Goal: Task Accomplishment & Management: Manage account settings

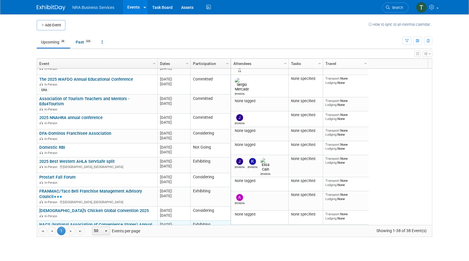
scroll to position [172, 0]
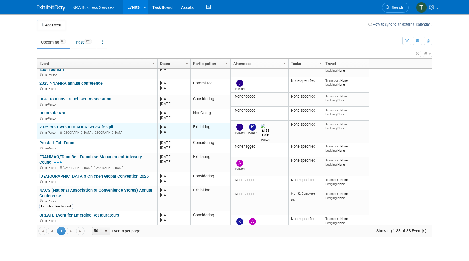
click at [91, 125] on link "2025 Best Western AHLA ServSafe split" at bounding box center [76, 127] width 75 height 5
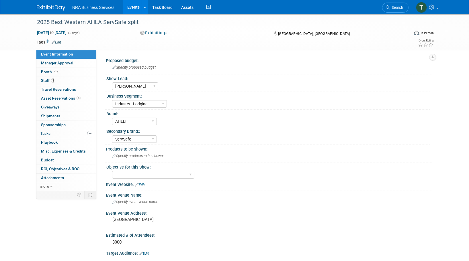
select select "[PERSON_NAME]"
select select "Industry - Lodging"
select select "AHLEI"
select select "ServSafe"
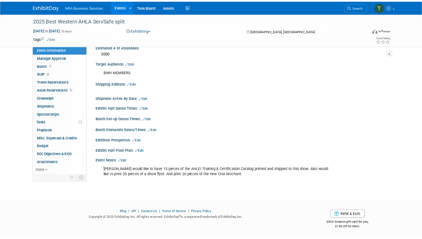
scroll to position [182, 0]
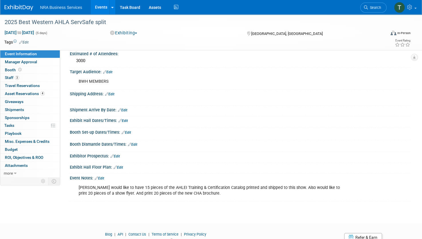
click at [22, 5] on img at bounding box center [19, 8] width 29 height 6
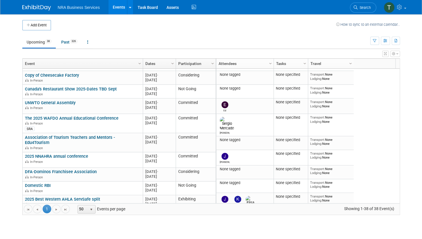
scroll to position [101, 0]
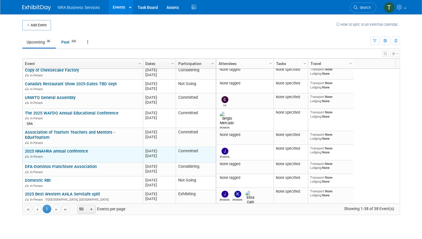
click at [68, 149] on link "2025 NNAHRA annual conference" at bounding box center [56, 151] width 63 height 5
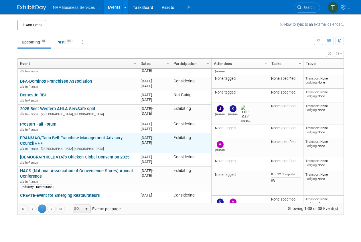
scroll to position [152, 0]
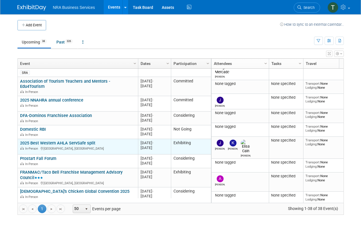
click at [66, 146] on div "In-Person Seattle, WA" at bounding box center [77, 148] width 115 height 5
click at [79, 141] on link "2025 Best Western AHLA ServSafe split" at bounding box center [57, 143] width 75 height 5
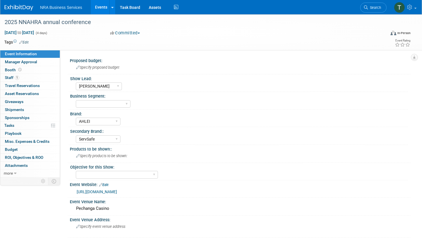
select select "[PERSON_NAME]"
select select "AHLEI"
select select "ServSafe"
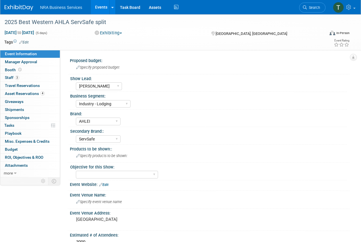
select select "[PERSON_NAME]"
select select "Industry - Lodging"
select select "AHLEI"
select select "ServSafe"
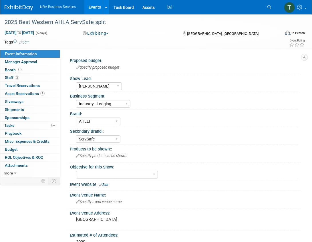
drag, startPoint x: 163, startPoint y: 34, endPoint x: 156, endPoint y: 36, distance: 7.4
click at [163, 34] on div "Exhibiting Committed Considering Not Going Exhibiting Attending Only" at bounding box center [127, 33] width 93 height 6
click at [25, 91] on span "Asset Reservations 4" at bounding box center [25, 93] width 40 height 5
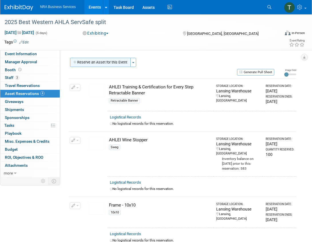
click at [100, 61] on button "Reserve an Asset for this Event" at bounding box center [100, 62] width 61 height 9
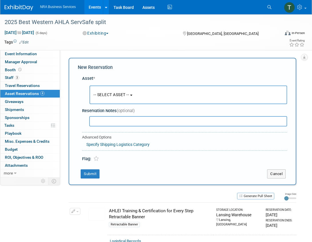
scroll to position [5, 0]
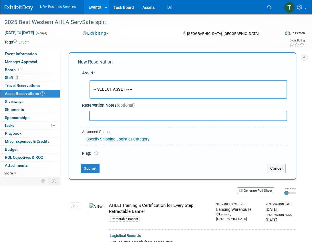
click at [112, 89] on span "-- SELECT ASSET --" at bounding box center [112, 89] width 36 height 5
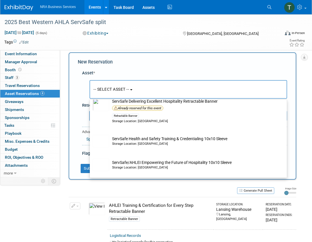
scroll to position [945, 0]
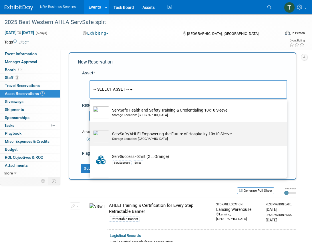
click at [124, 141] on td "ServSafe/AHLEI Empowering the Future of Hospitality 10x10 Sleeve Storage Locati…" at bounding box center [192, 136] width 166 height 13
click at [91, 129] on input "ServSafe/AHLEI Empowering the Future of Hospitality 10x10 Sleeve Storage Locati…" at bounding box center [89, 127] width 4 height 4
select select "10729307"
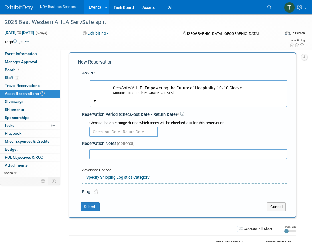
click at [119, 132] on input "text" at bounding box center [123, 132] width 69 height 10
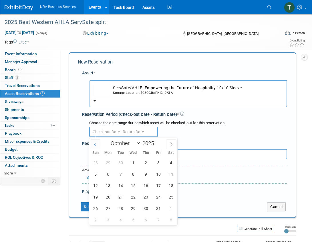
click at [96, 144] on icon at bounding box center [95, 145] width 4 height 4
select select "8"
click at [158, 198] on span "26" at bounding box center [158, 197] width 11 height 11
type input "[DATE]"
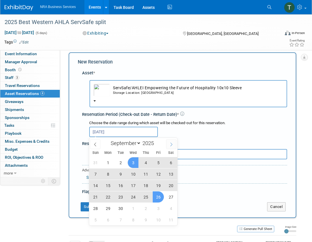
click at [172, 147] on span at bounding box center [171, 144] width 10 height 10
select select "9"
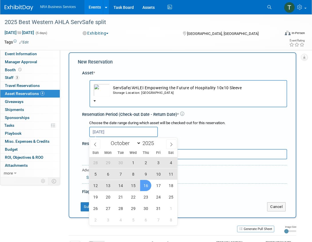
click at [145, 185] on span "16" at bounding box center [145, 185] width 11 height 11
type input "[DATE] to [DATE]"
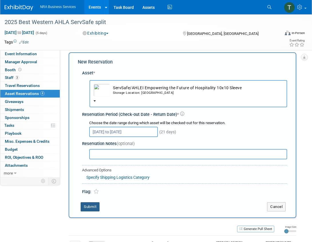
click at [92, 208] on button "Submit" at bounding box center [90, 206] width 19 height 9
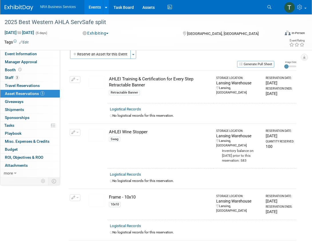
scroll to position [0, 0]
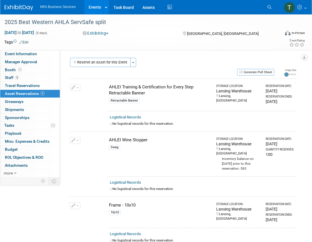
click at [78, 88] on span "button" at bounding box center [77, 87] width 2 height 1
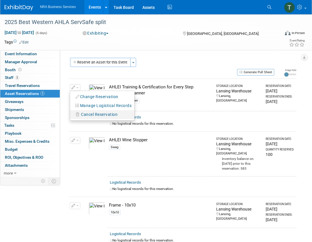
click at [86, 113] on span "Cancel Reservation" at bounding box center [99, 114] width 37 height 5
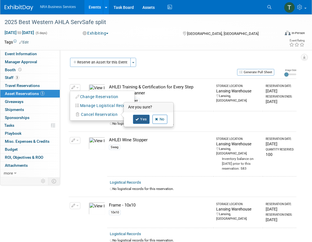
click at [141, 118] on link "Yes" at bounding box center [141, 119] width 17 height 9
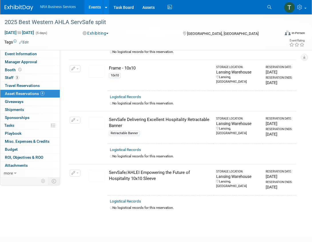
scroll to position [86, 0]
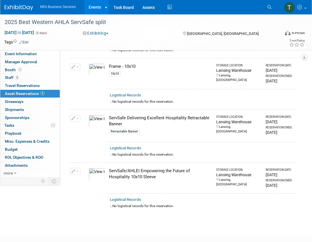
click at [78, 115] on button "button" at bounding box center [75, 118] width 11 height 7
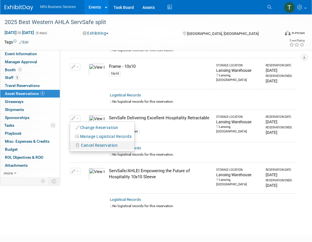
click at [86, 143] on span "Cancel Reservation" at bounding box center [99, 145] width 37 height 5
click at [142, 146] on link "Yes" at bounding box center [141, 150] width 17 height 9
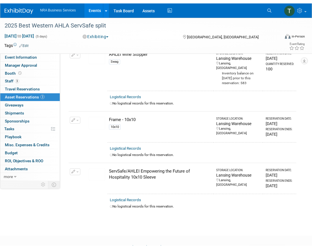
scroll to position [0, 0]
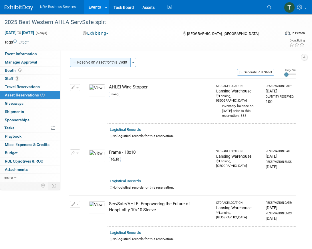
click at [120, 62] on button "Reserve an Asset for this Event" at bounding box center [100, 62] width 61 height 9
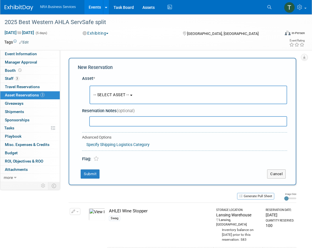
scroll to position [5, 0]
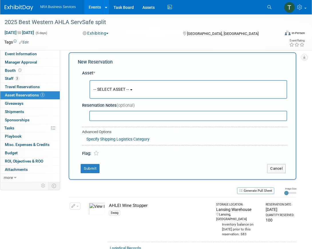
click at [134, 90] on button "-- SELECT ASSET --" at bounding box center [189, 89] width 198 height 19
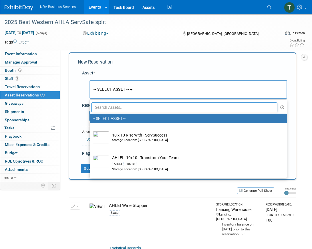
click at [184, 93] on button "-- SELECT ASSET --" at bounding box center [189, 89] width 198 height 19
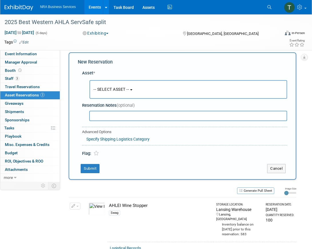
click at [183, 91] on button "-- SELECT ASSET --" at bounding box center [189, 89] width 198 height 19
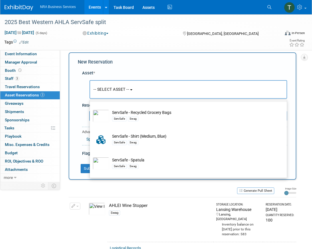
scroll to position [830, 0]
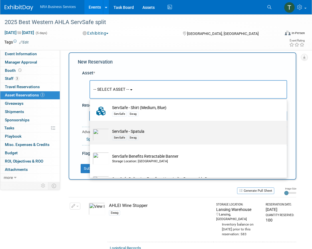
click at [190, 140] on td "ServSafe - Spatula ServSafe Swag" at bounding box center [192, 135] width 166 height 13
click at [91, 128] on input "ServSafe - Spatula ServSafe Swag" at bounding box center [89, 126] width 4 height 4
select select "10713693"
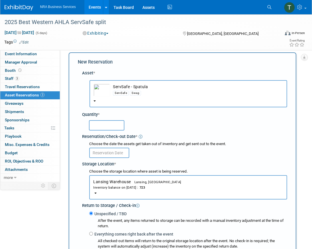
click at [114, 125] on input "text" at bounding box center [107, 125] width 36 height 10
type input "100"
click at [157, 123] on div "100" at bounding box center [188, 124] width 198 height 11
click at [208, 131] on div "100" at bounding box center [185, 125] width 203 height 13
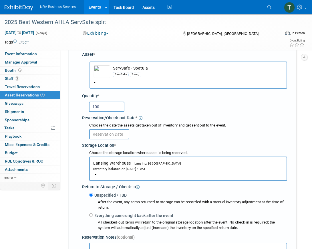
scroll to position [34, 0]
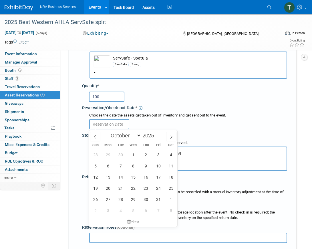
click at [119, 124] on input "text" at bounding box center [109, 124] width 40 height 10
click at [96, 138] on icon at bounding box center [95, 137] width 2 height 4
select select "8"
click at [158, 187] on span "26" at bounding box center [158, 188] width 11 height 11
type input "[DATE]"
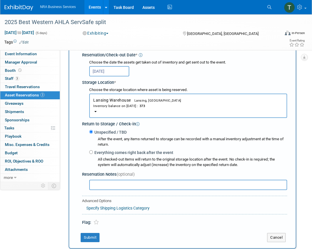
scroll to position [91, 0]
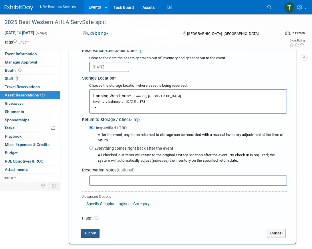
click at [92, 235] on button "Submit" at bounding box center [90, 233] width 19 height 9
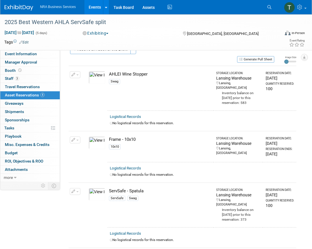
scroll to position [0, 0]
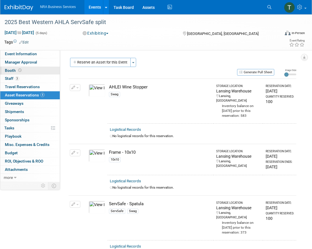
click at [11, 70] on span "Booth" at bounding box center [14, 70] width 18 height 5
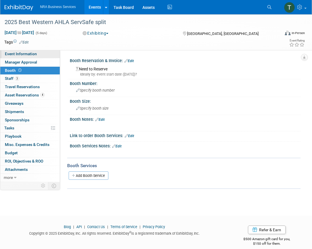
click at [23, 56] on span "Event Information" at bounding box center [21, 54] width 32 height 5
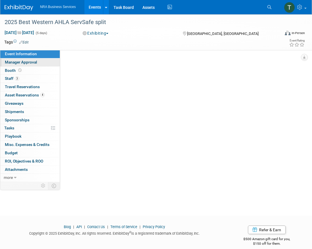
select select "[PERSON_NAME]"
select select "Industry - Lodging"
select select "AHLEI"
select select "ServSafe"
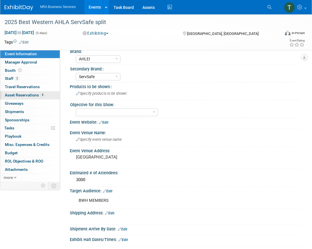
scroll to position [57, 0]
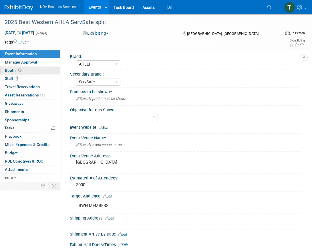
click at [11, 70] on span "Booth" at bounding box center [14, 70] width 18 height 5
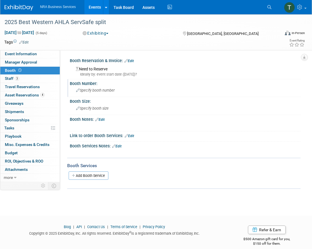
click at [94, 90] on span "Specify booth number" at bounding box center [95, 90] width 39 height 4
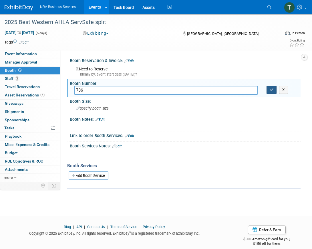
type input "736"
click at [269, 88] on button "button" at bounding box center [272, 90] width 10 height 8
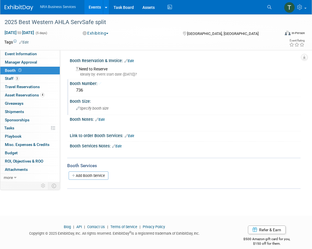
click at [92, 107] on span "Specify booth size" at bounding box center [92, 108] width 33 height 4
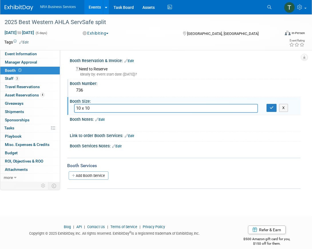
type input "10 x 10"
click at [290, 78] on div "Booth Reservation & Invoice: Edit Need to Reserve Ideally by: event start date …" at bounding box center [184, 67] width 234 height 23
click at [229, 64] on div "Need to Reserve Ideally by: event start date ([DATE])?" at bounding box center [185, 70] width 231 height 14
click at [209, 71] on div "Need to Reserve Ideally by: event start date ([DATE])?" at bounding box center [185, 71] width 223 height 12
click at [239, 74] on div "Ideally by: event start date ([DATE])?" at bounding box center [186, 74] width 221 height 5
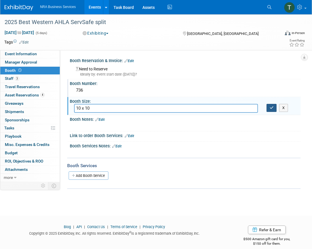
click at [271, 108] on icon "button" at bounding box center [272, 108] width 4 height 4
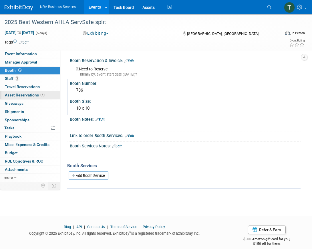
click at [30, 95] on span "Asset Reservations 4" at bounding box center [25, 95] width 40 height 5
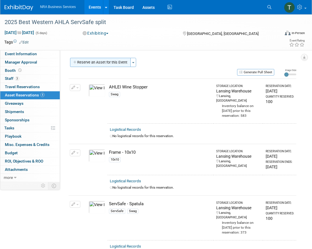
click at [118, 63] on button "Reserve an Asset for this Event" at bounding box center [100, 62] width 61 height 9
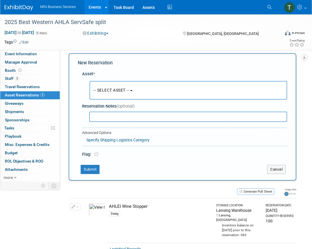
scroll to position [5, 0]
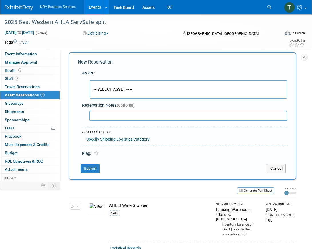
click at [128, 90] on span "-- SELECT ASSET --" at bounding box center [112, 89] width 36 height 5
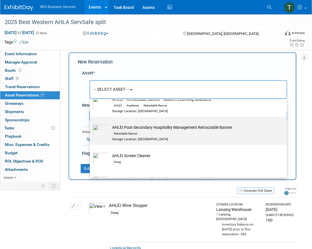
scroll to position [143, 0]
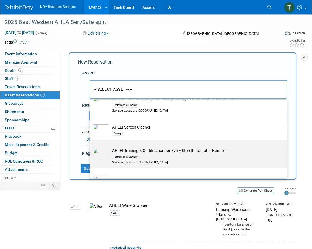
click at [168, 153] on td "AHLEI Training & Certification for Every Step Retractable Banner Retractable Ba…" at bounding box center [192, 156] width 166 height 17
click at [91, 147] on input "AHLEI Training & Certification for Every Step Retractable Banner Retractable Ba…" at bounding box center [89, 145] width 4 height 4
select select "10724373"
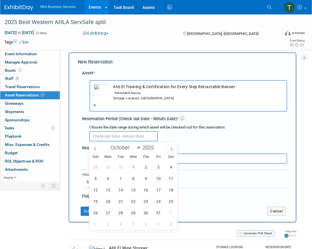
click at [130, 135] on input "text" at bounding box center [123, 136] width 69 height 10
click at [97, 149] on icon at bounding box center [95, 149] width 4 height 4
select select "8"
click at [160, 203] on span "26" at bounding box center [158, 201] width 11 height 11
type input "[DATE]"
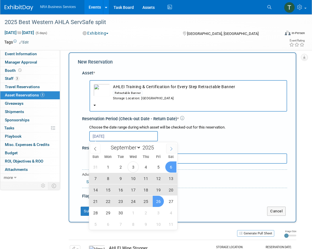
click at [171, 147] on icon at bounding box center [172, 149] width 4 height 4
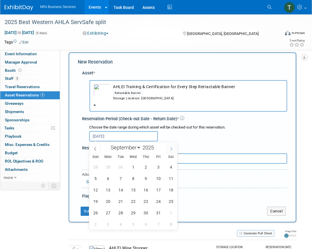
select select "9"
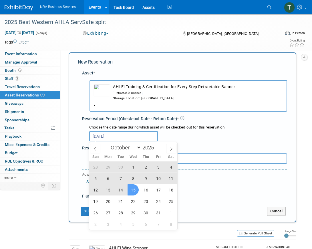
click at [134, 189] on span "15" at bounding box center [133, 189] width 11 height 11
type input "[DATE] to [DATE]"
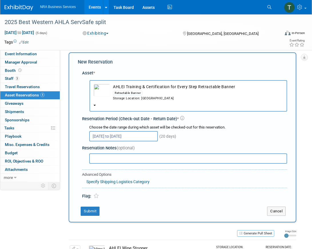
click at [225, 136] on div "[DATE] to [DATE] (20 days)" at bounding box center [188, 135] width 198 height 11
click at [91, 210] on button "Submit" at bounding box center [90, 211] width 19 height 9
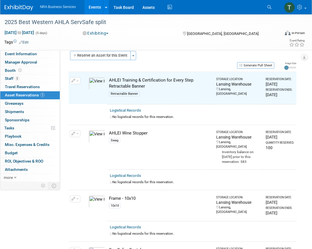
scroll to position [7, 0]
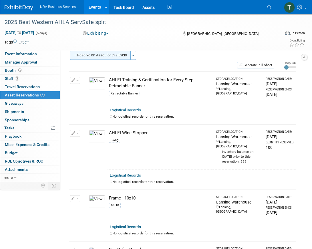
click at [115, 56] on button "Reserve an Asset for this Event" at bounding box center [100, 55] width 61 height 9
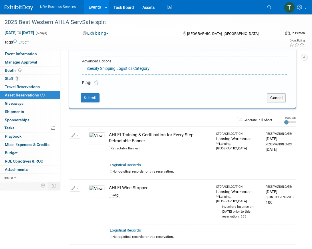
scroll to position [5, 0]
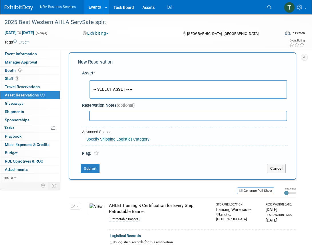
click at [126, 89] on span "-- SELECT ASSET --" at bounding box center [112, 89] width 36 height 5
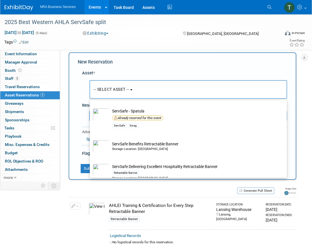
scroll to position [888, 0]
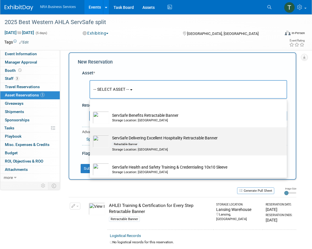
click at [171, 147] on div "Retractable Banner" at bounding box center [194, 144] width 164 height 7
click at [91, 134] on input "ServSafe Delivering Excellent Hospitality Retractable Banner Retractable Banner…" at bounding box center [89, 133] width 4 height 4
select select "10724374"
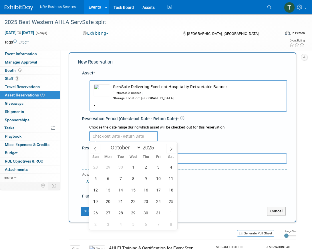
click at [132, 137] on input "text" at bounding box center [123, 136] width 69 height 10
click at [97, 149] on icon at bounding box center [95, 149] width 4 height 4
select select "8"
click at [157, 201] on span "26" at bounding box center [158, 201] width 11 height 11
click at [146, 201] on span "25" at bounding box center [145, 201] width 11 height 11
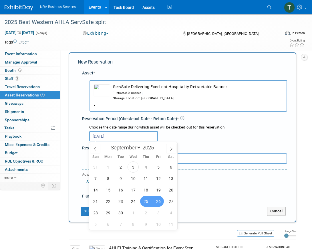
type input "[DATE] to [DATE]"
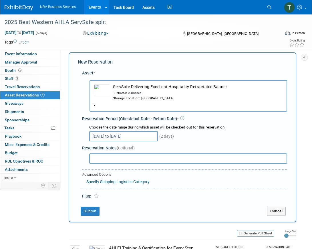
click at [141, 134] on input "[DATE] to [DATE]" at bounding box center [123, 136] width 69 height 10
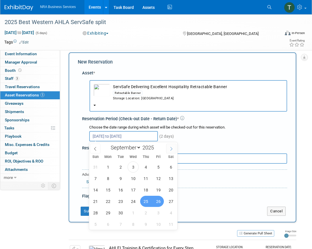
click at [173, 149] on icon at bounding box center [172, 149] width 4 height 4
select select "9"
click at [134, 190] on span "15" at bounding box center [133, 189] width 11 height 11
type input "[DATE]"
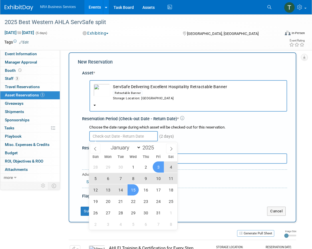
click at [215, 139] on div "(2 days)" at bounding box center [188, 135] width 198 height 11
select select "8"
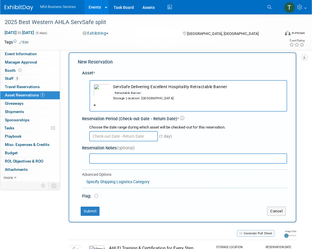
click at [141, 135] on input "text" at bounding box center [123, 136] width 69 height 10
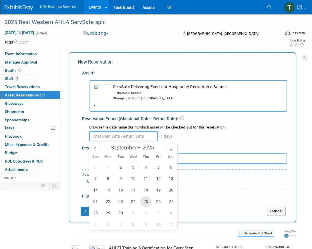
click at [148, 203] on span "25" at bounding box center [145, 201] width 11 height 11
type input "[DATE]"
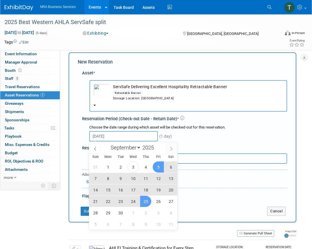
click at [171, 147] on icon at bounding box center [172, 149] width 4 height 4
select select "9"
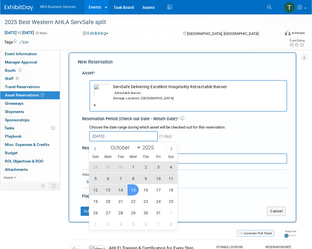
click at [134, 191] on span "15" at bounding box center [133, 189] width 11 height 11
type input "[DATE] to [DATE]"
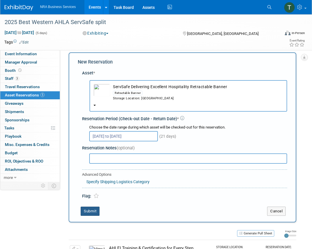
click at [95, 209] on button "Submit" at bounding box center [90, 211] width 19 height 9
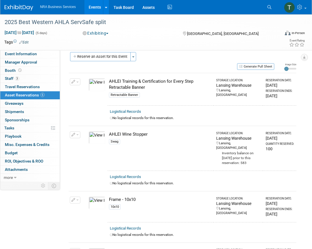
scroll to position [0, 0]
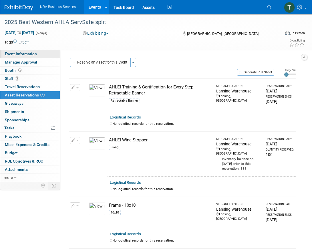
click at [24, 54] on span "Event Information" at bounding box center [21, 54] width 32 height 5
select select "[PERSON_NAME]"
select select "Industry - Lodging"
select select "AHLEI"
select select "ServSafe"
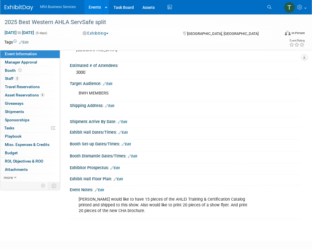
scroll to position [202, 0]
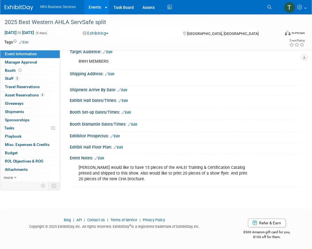
click at [103, 158] on link "Edit" at bounding box center [99, 158] width 9 height 4
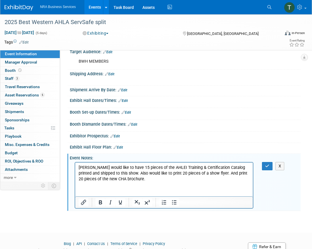
scroll to position [0, 0]
click at [132, 176] on p "[PERSON_NAME] would like to have 15 pieces of the AHLEI Training & Certificatio…" at bounding box center [164, 173] width 171 height 17
click at [265, 166] on button "button" at bounding box center [267, 166] width 11 height 8
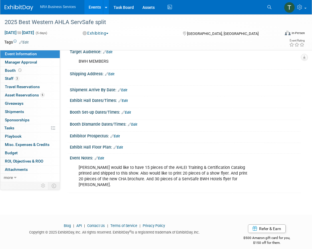
click at [103, 158] on link "Edit" at bounding box center [99, 158] width 9 height 4
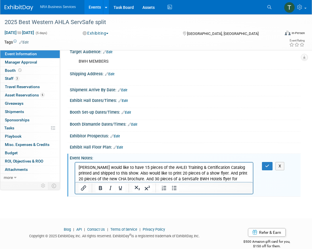
click at [226, 178] on p "[PERSON_NAME] would like to have 15 pieces of the AHLEI Training & Certificatio…" at bounding box center [164, 176] width 171 height 23
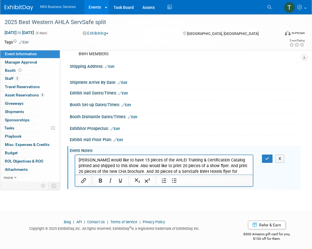
scroll to position [211, 0]
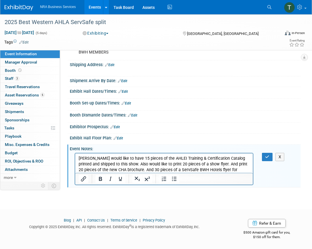
click at [248, 168] on p "[PERSON_NAME] would like to have 15 pieces of the AHLEI Training & Certificatio…" at bounding box center [164, 166] width 171 height 23
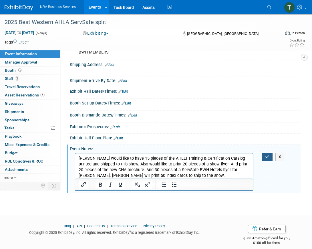
click at [267, 158] on icon "button" at bounding box center [267, 157] width 4 height 4
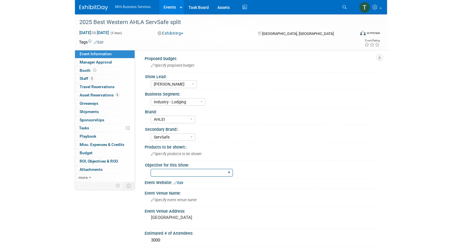
scroll to position [0, 0]
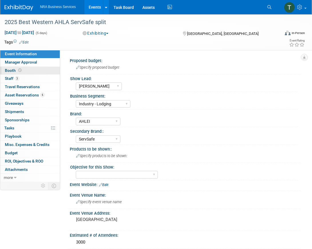
click at [9, 69] on span "Booth" at bounding box center [14, 70] width 18 height 5
